Goal: Task Accomplishment & Management: Manage account settings

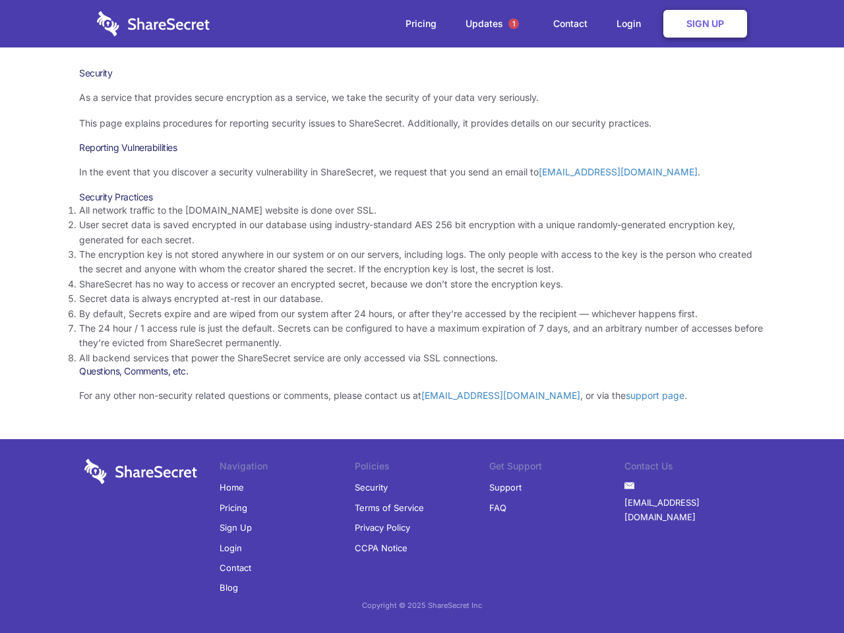
click at [422, 316] on li "By default, Secrets expire and are wiped from our system after 24 hours, or aft…" at bounding box center [422, 314] width 686 height 15
click at [513, 24] on span "1" at bounding box center [513, 23] width 11 height 11
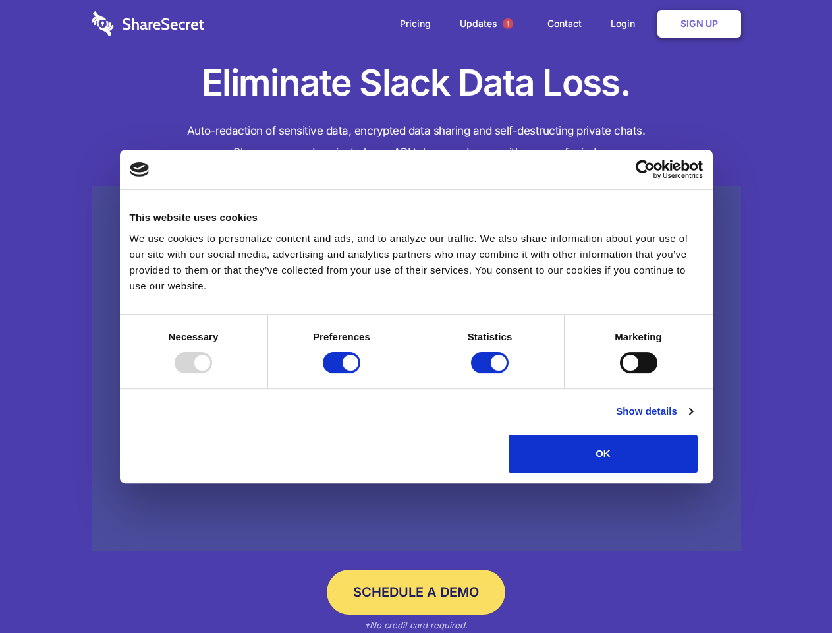
click at [212, 373] on div at bounding box center [194, 362] width 38 height 21
click at [361, 373] on input "Preferences" at bounding box center [342, 362] width 38 height 21
checkbox input "false"
click at [492, 373] on input "Statistics" at bounding box center [490, 362] width 38 height 21
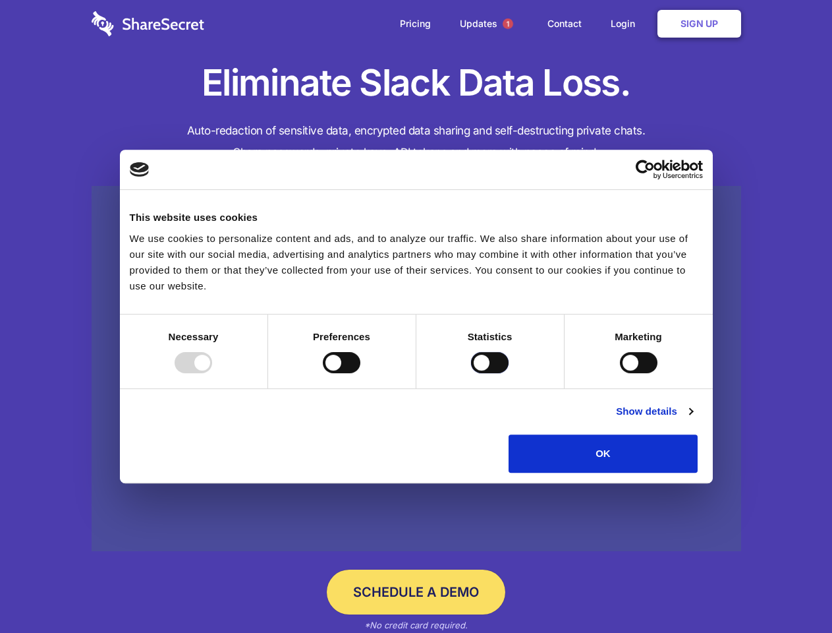
checkbox input "false"
click at [620, 373] on input "Marketing" at bounding box center [639, 362] width 38 height 21
checkbox input "true"
